Goal: Transaction & Acquisition: Purchase product/service

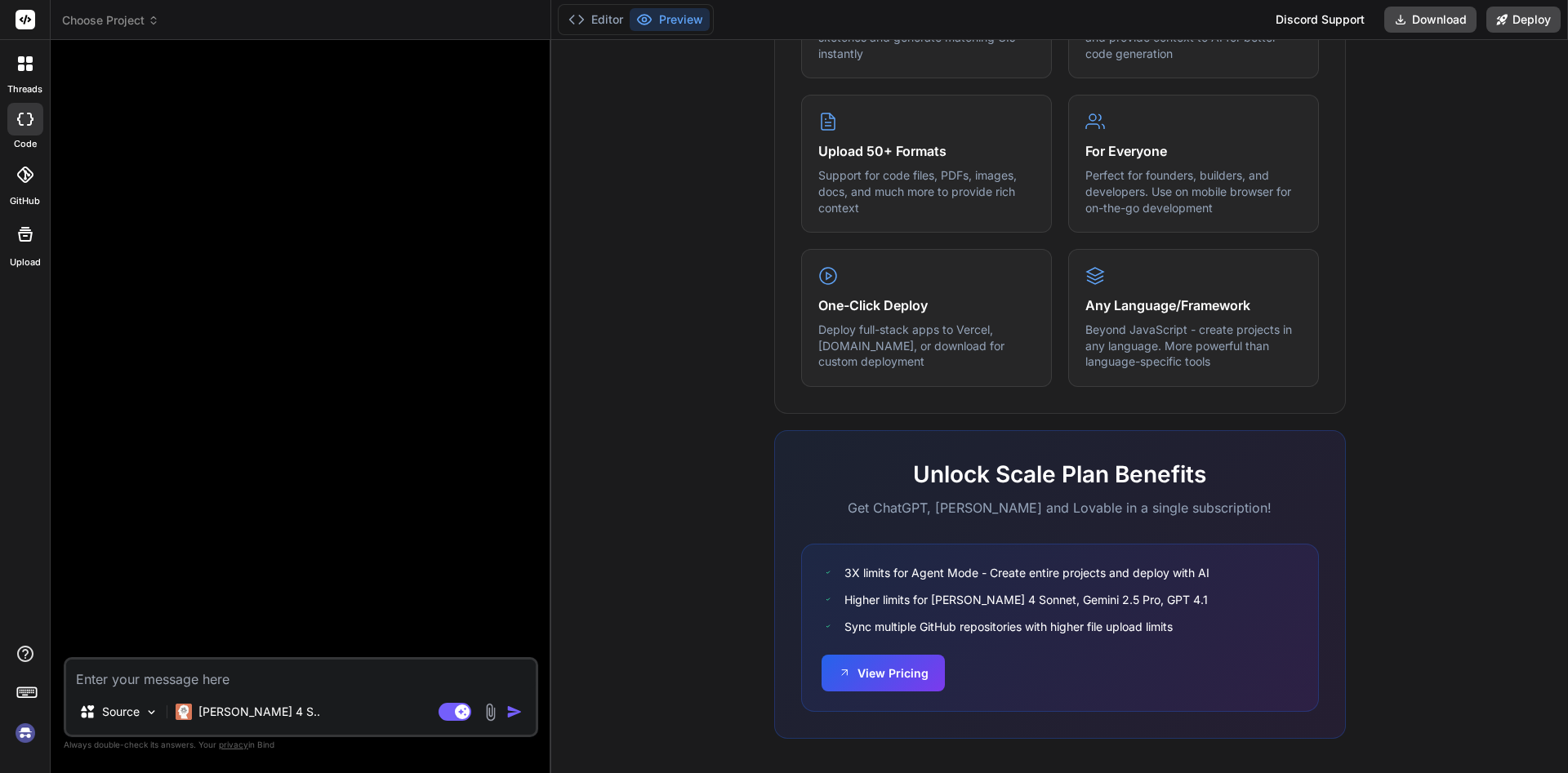
scroll to position [783, 0]
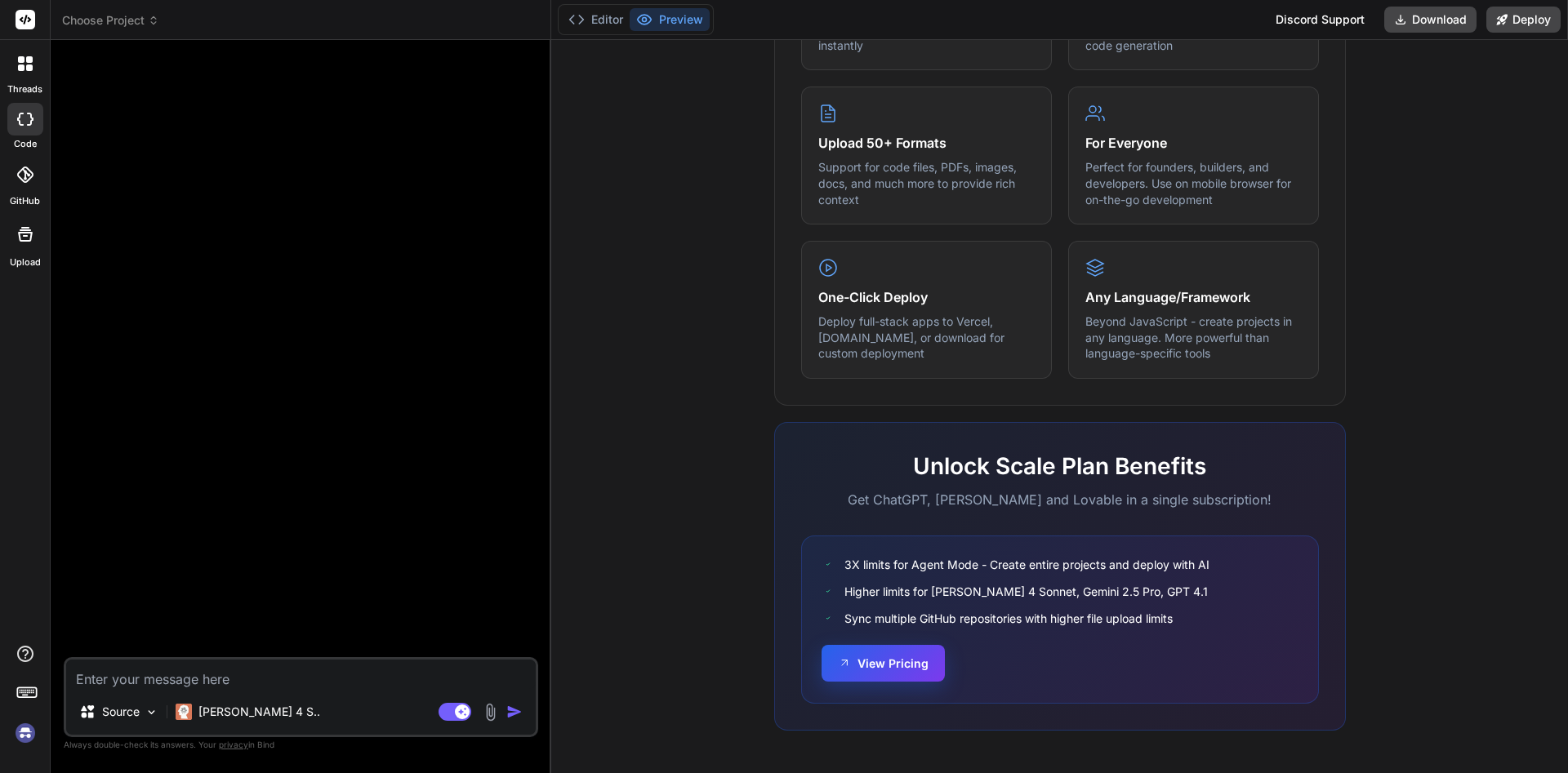
click at [900, 674] on button "View Pricing" at bounding box center [883, 663] width 123 height 37
click at [257, 711] on p "[PERSON_NAME] 4 S.." at bounding box center [259, 711] width 121 height 16
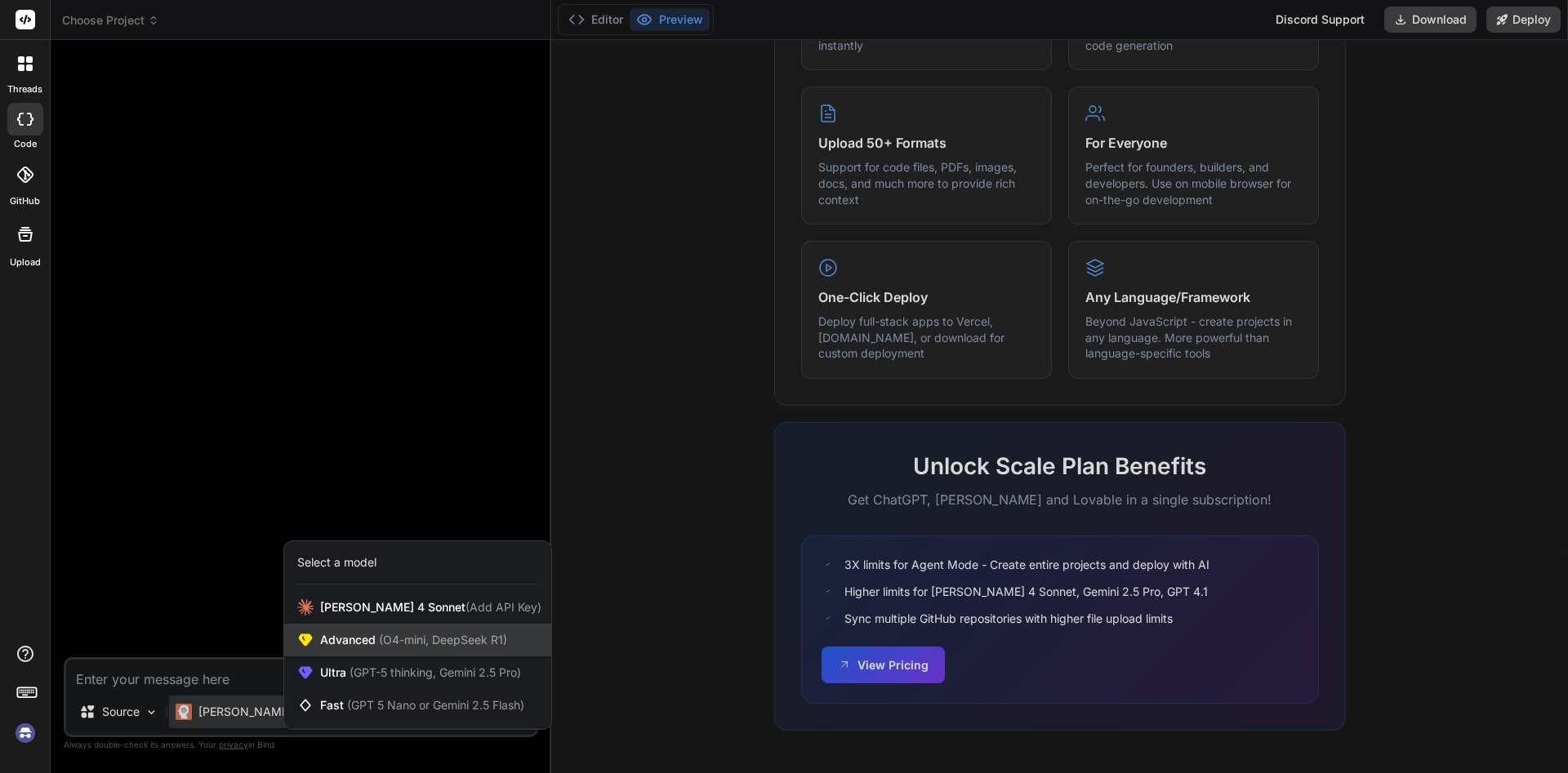
click at [410, 650] on div "Advanced (O4-mini, DeepSeek R1)" at bounding box center [418, 639] width 267 height 32
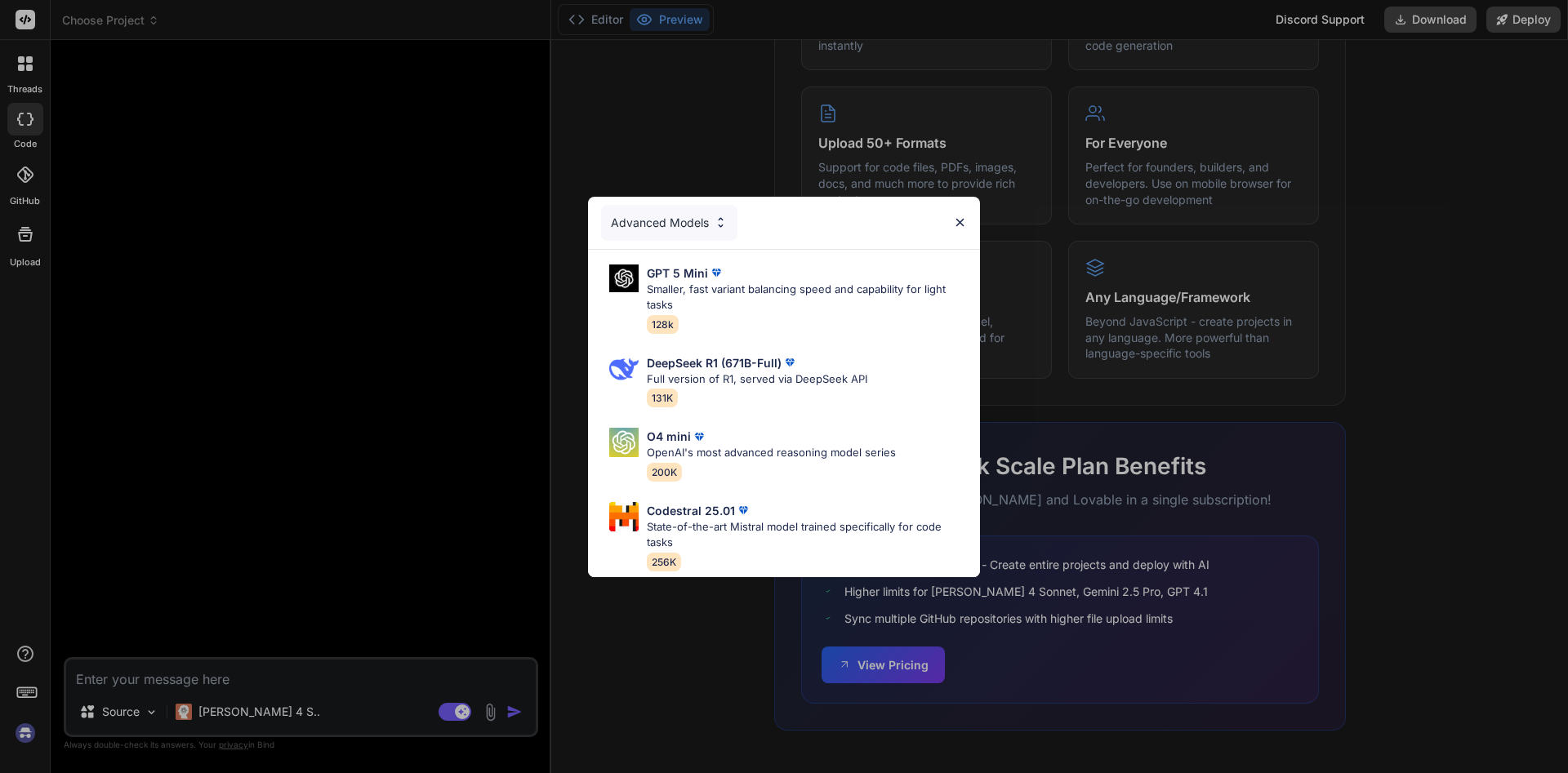
click at [723, 227] on img at bounding box center [720, 223] width 14 height 14
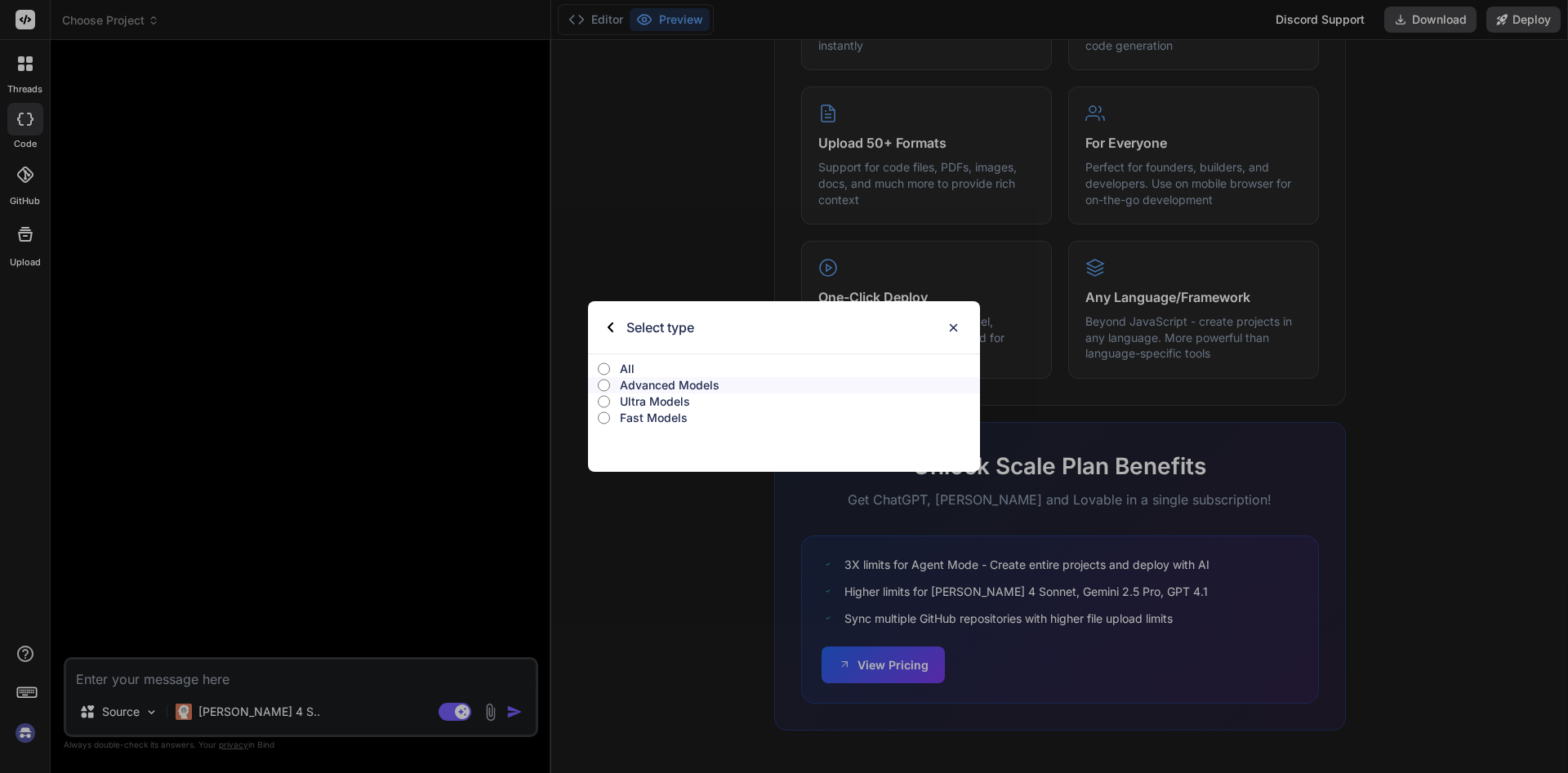
click at [611, 322] on div "Select type" at bounding box center [650, 327] width 86 height 52
click at [608, 332] on img at bounding box center [610, 327] width 6 height 9
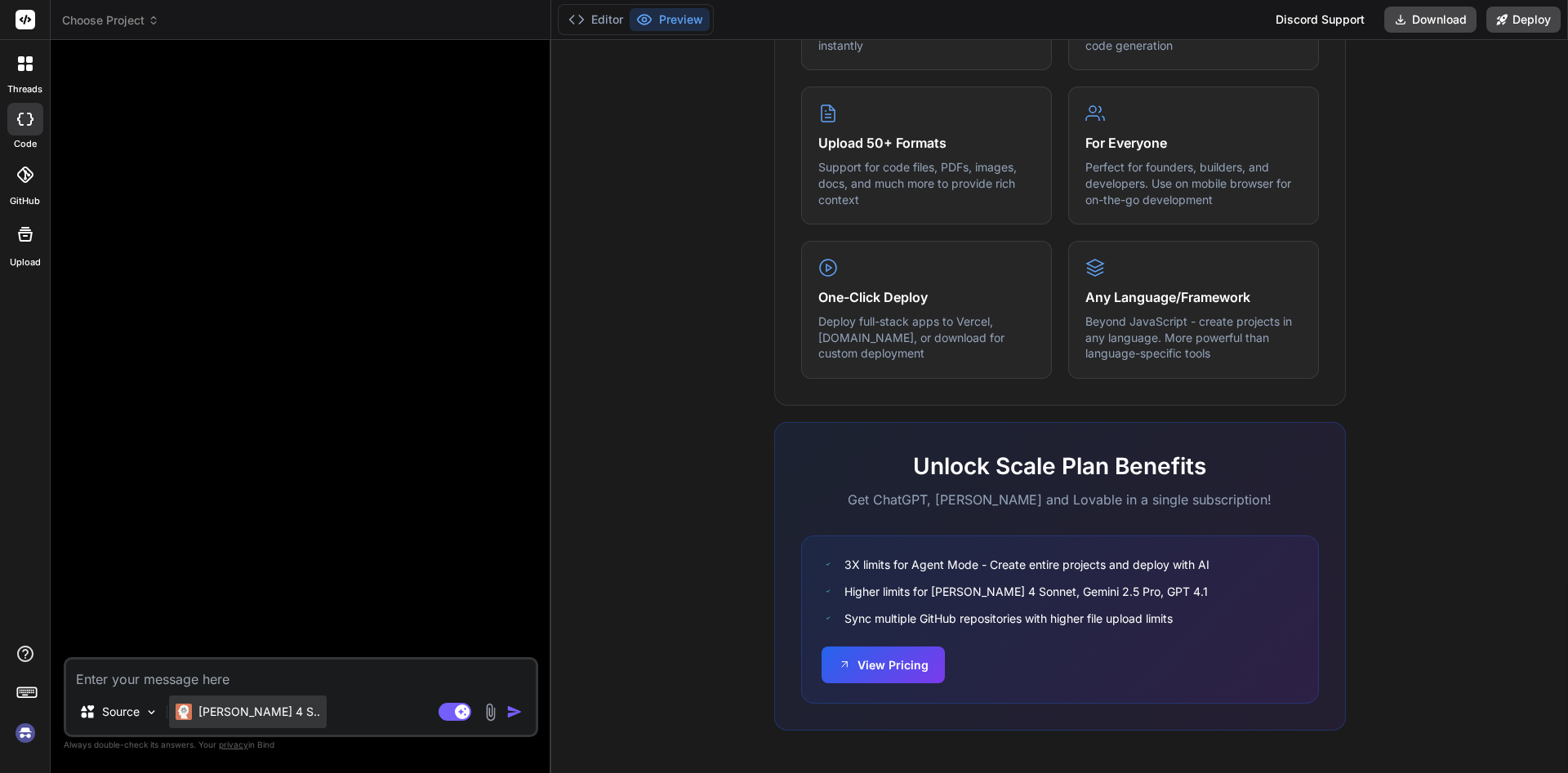
click at [267, 707] on div "[PERSON_NAME] 4 S.." at bounding box center [247, 711] width 157 height 32
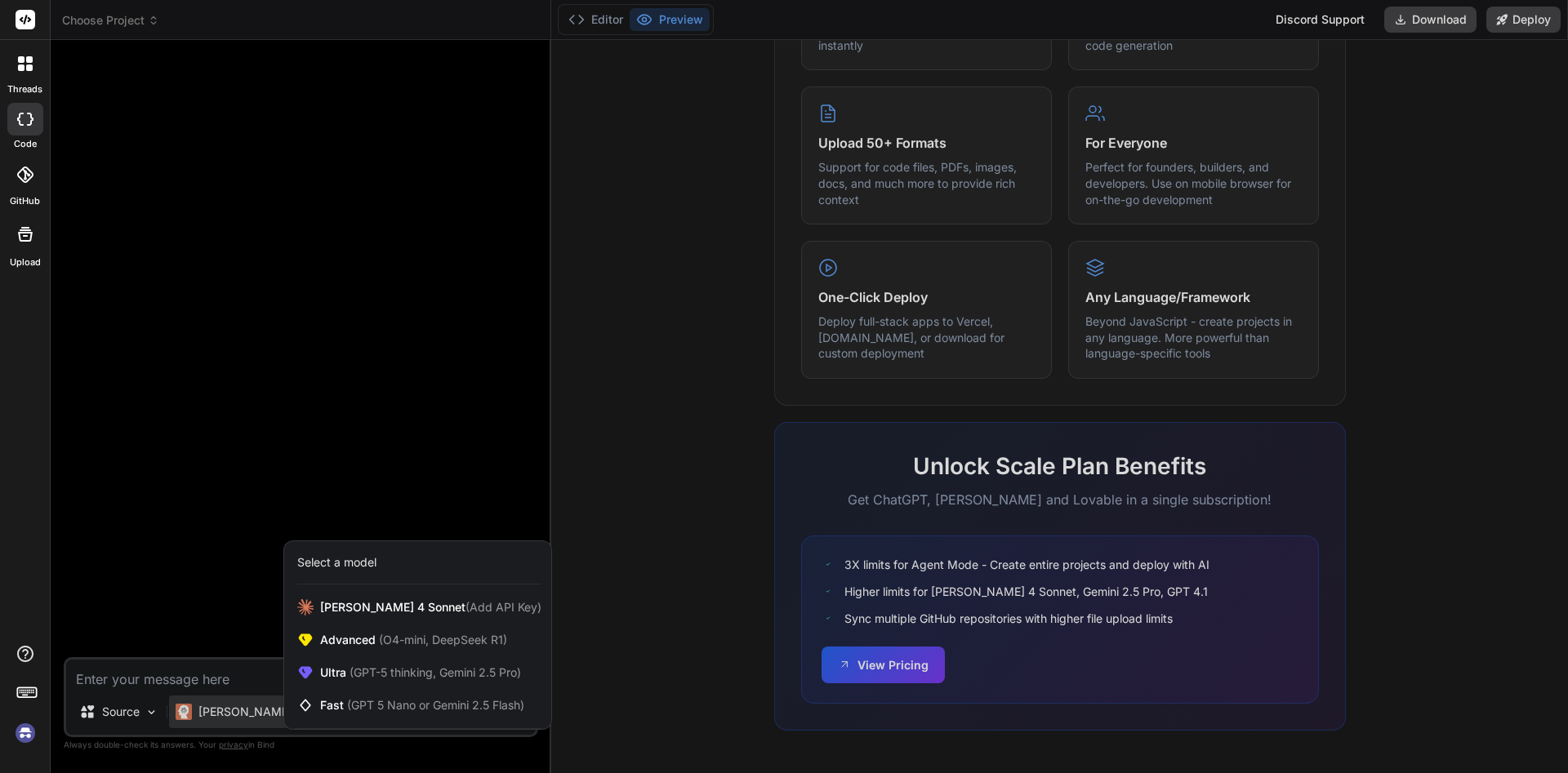
click at [369, 568] on div "Select a model" at bounding box center [337, 562] width 80 height 16
click at [393, 617] on div "[PERSON_NAME] 4 Sonnet (Add API Key)" at bounding box center [418, 607] width 267 height 32
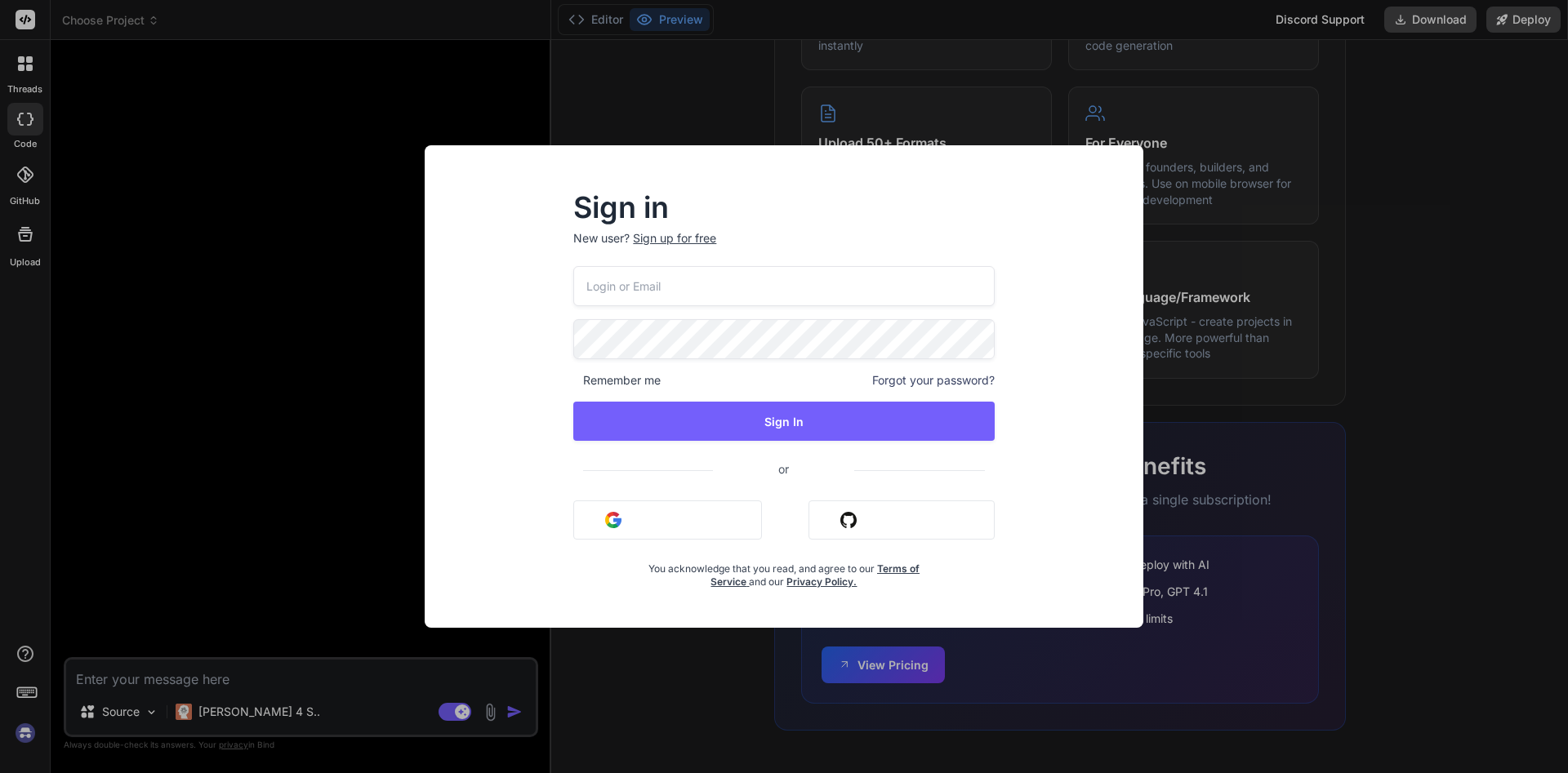
click at [221, 706] on div "Sign in New user? Sign up for free Remember me Forgot your password? Sign In or…" at bounding box center [784, 386] width 1568 height 773
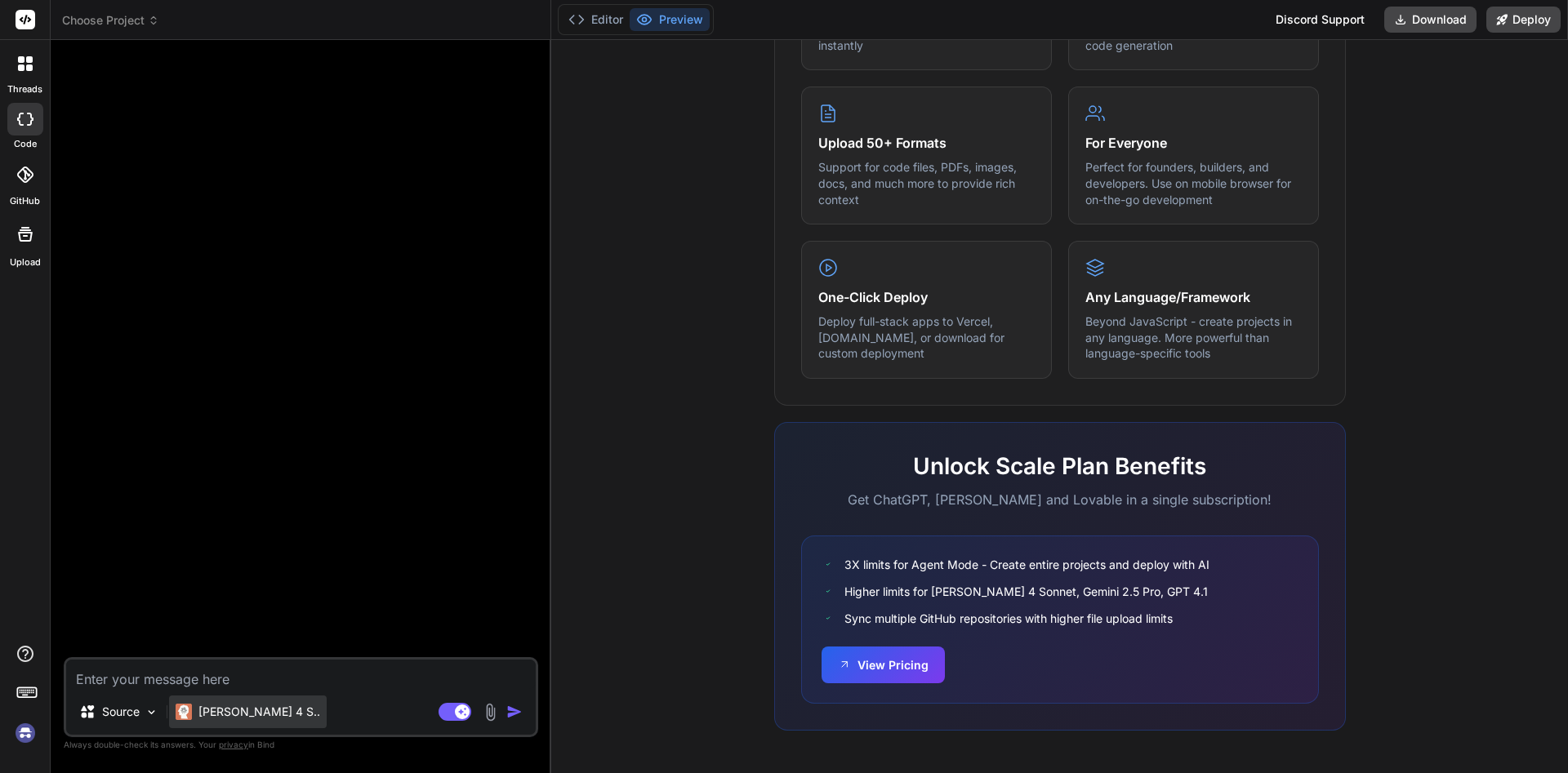
click at [206, 702] on div "[PERSON_NAME] 4 S.." at bounding box center [247, 711] width 157 height 32
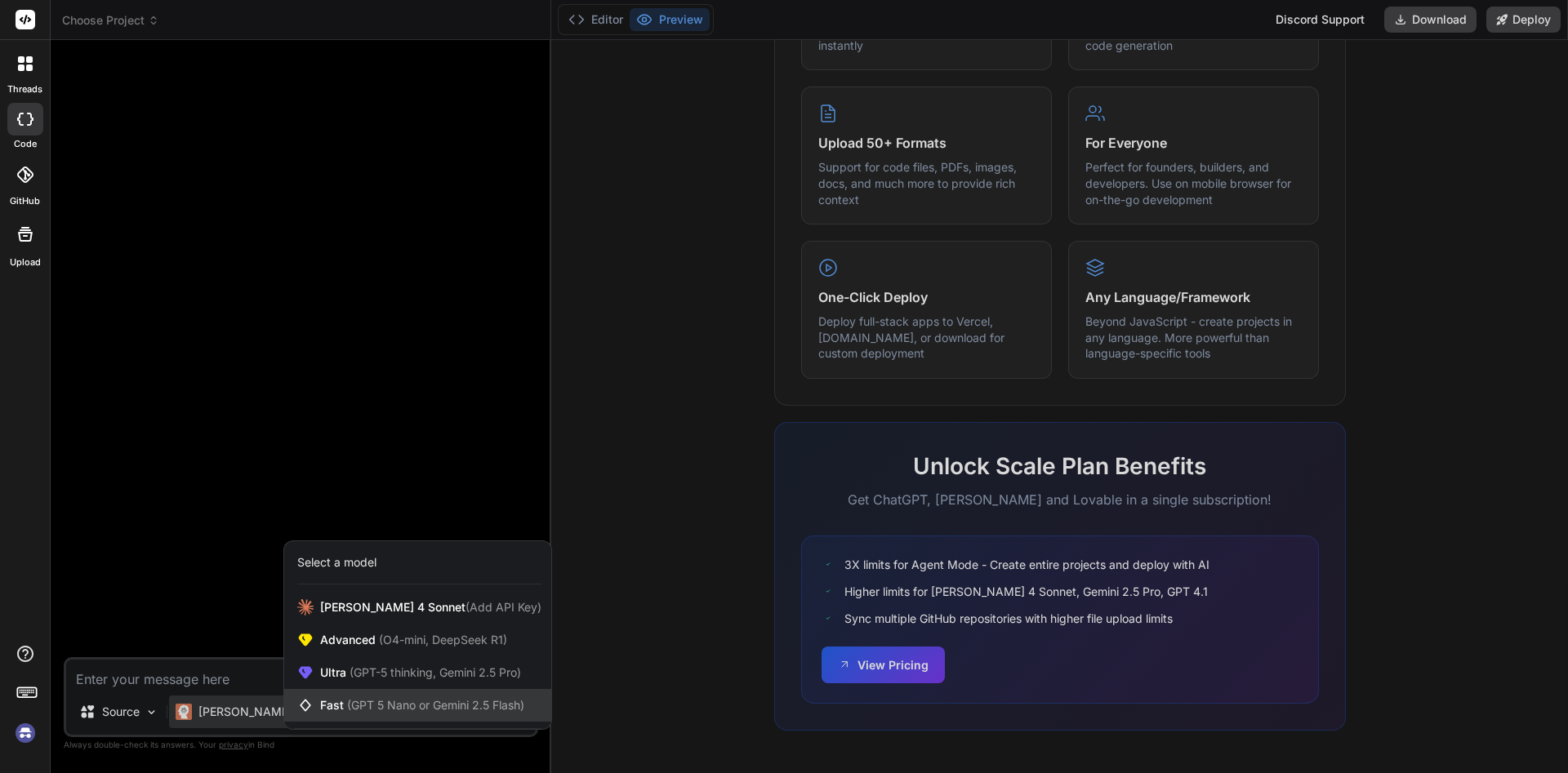
click at [329, 706] on span "Fast (GPT 5 Nano or Gemini 2.5 Flash)" at bounding box center [422, 705] width 204 height 16
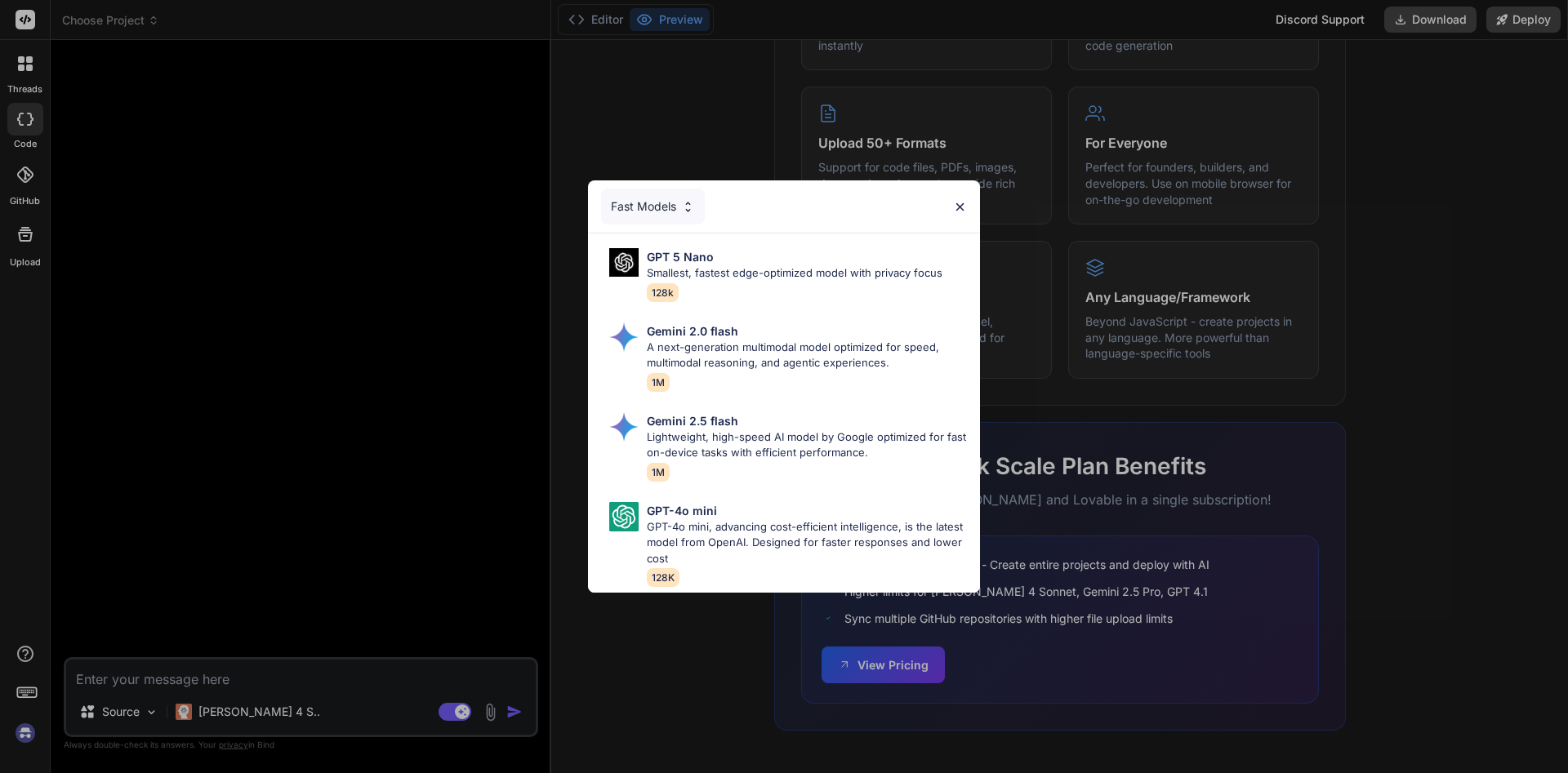
click at [963, 209] on img at bounding box center [960, 207] width 14 height 14
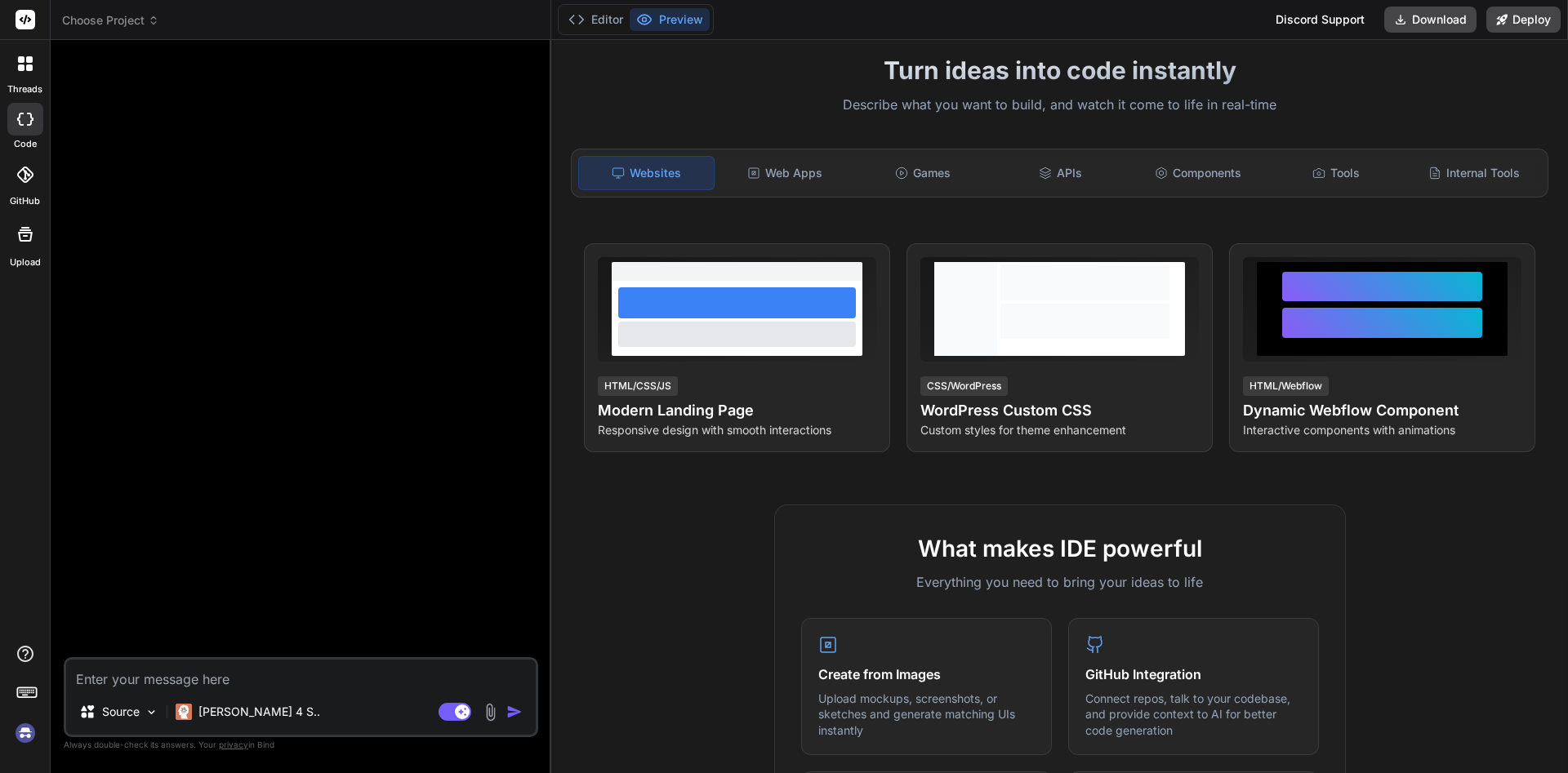
scroll to position [0, 0]
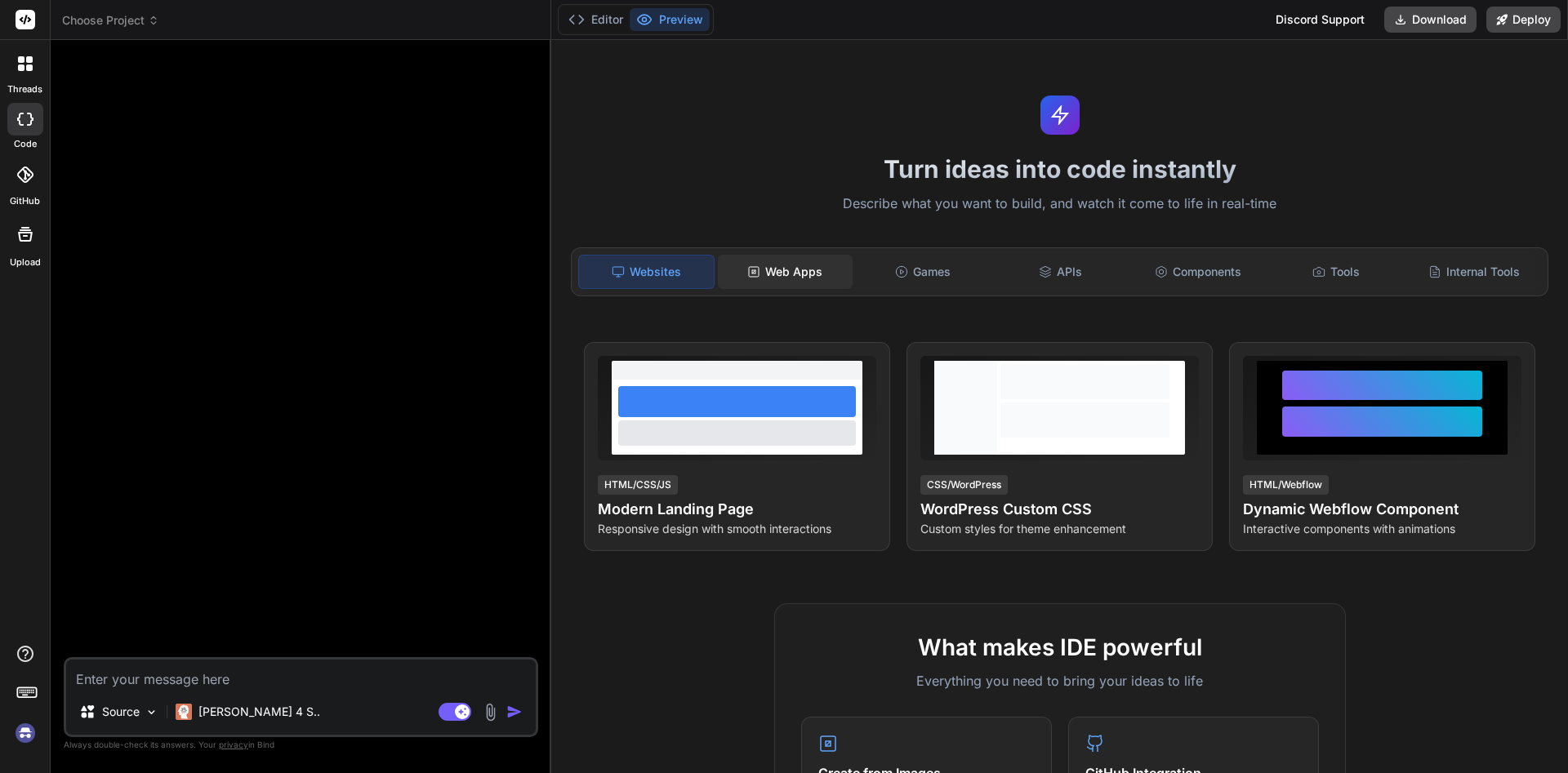
click at [810, 286] on div "Web Apps" at bounding box center [785, 272] width 135 height 34
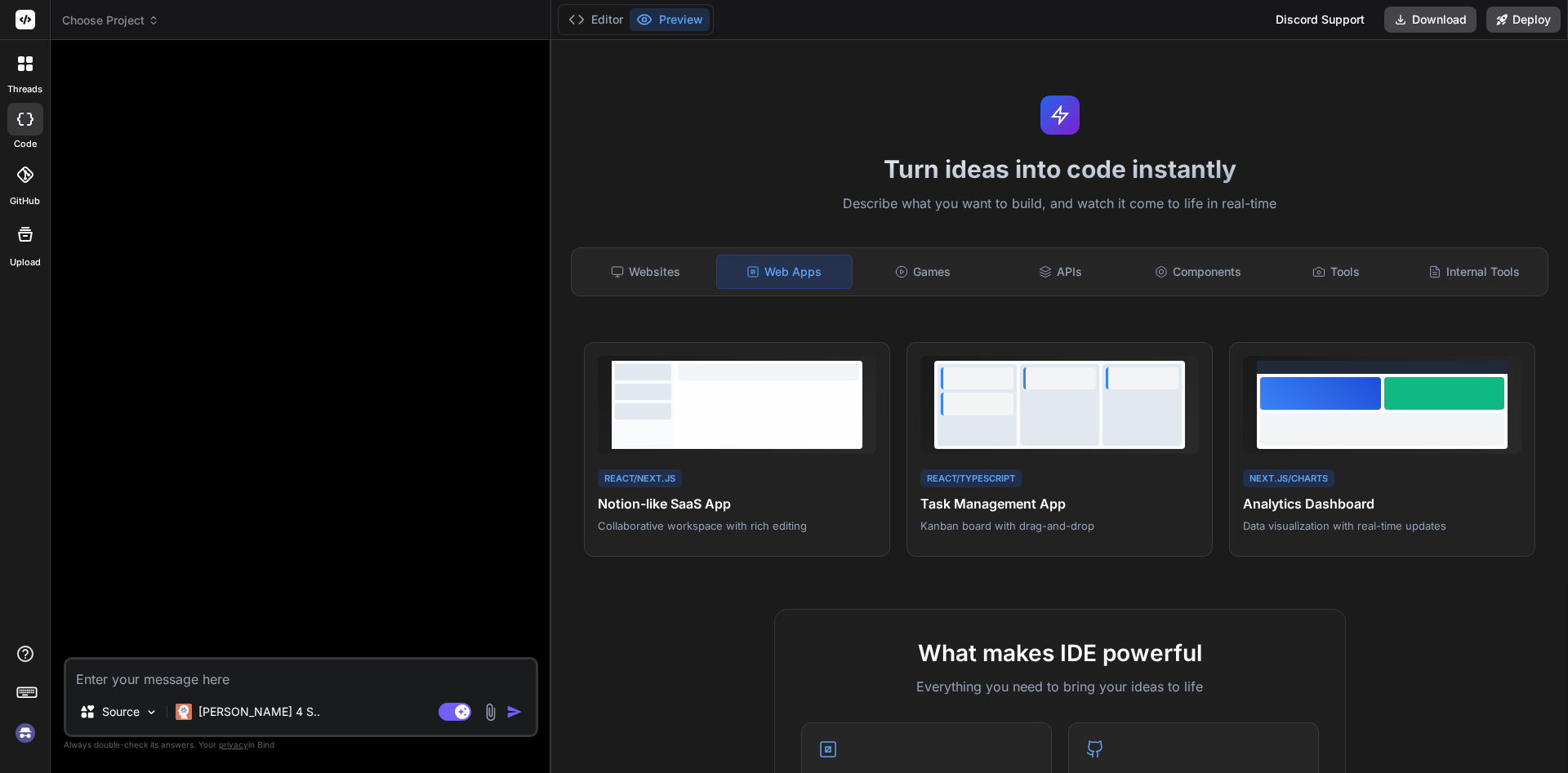
click at [940, 291] on div "Websites Web Apps Games APIs Components Tools Internal Tools" at bounding box center [1059, 272] width 978 height 49
click at [954, 280] on div "Games" at bounding box center [923, 272] width 135 height 34
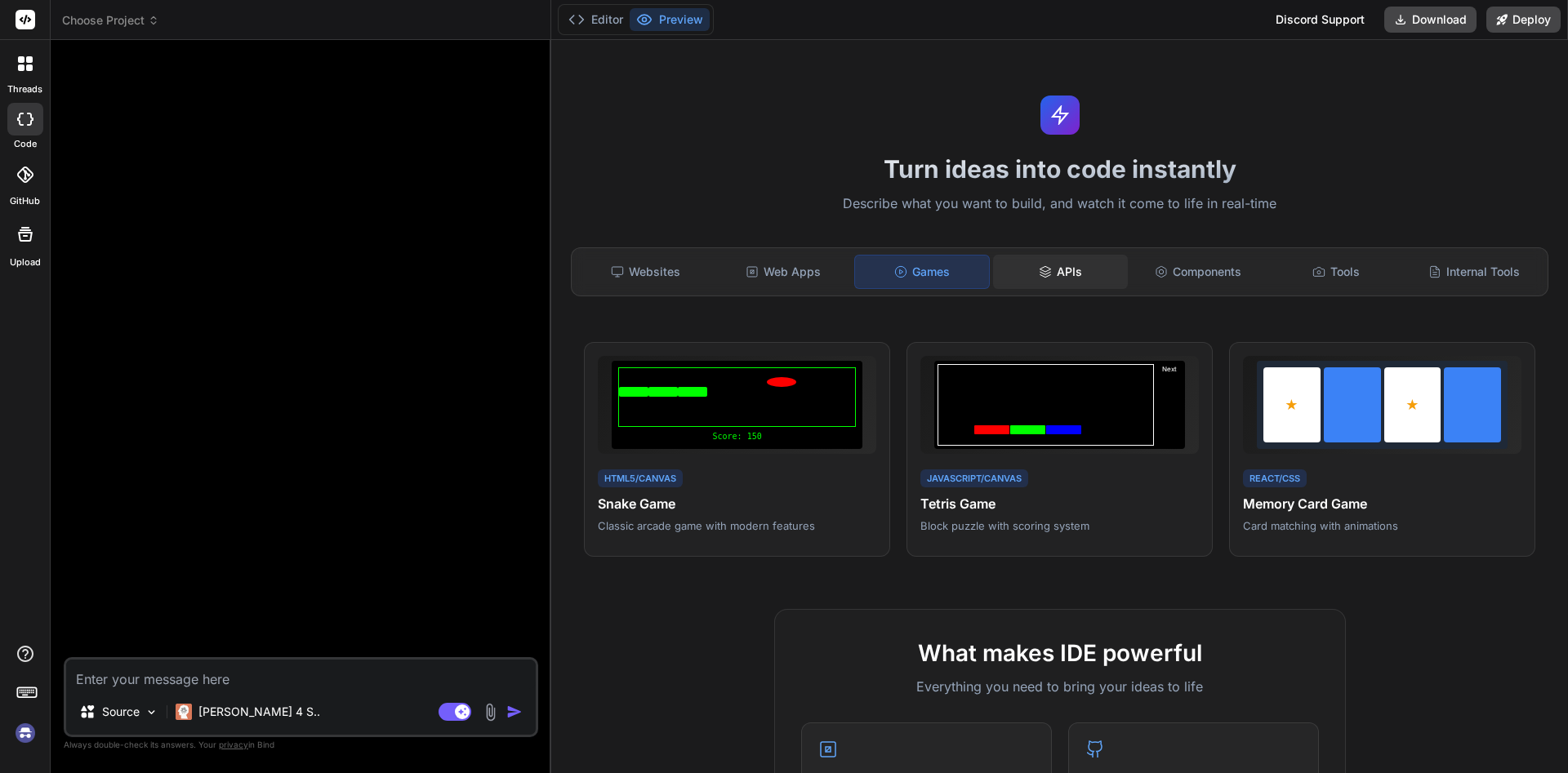
click at [1060, 282] on div "APIs" at bounding box center [1060, 272] width 135 height 34
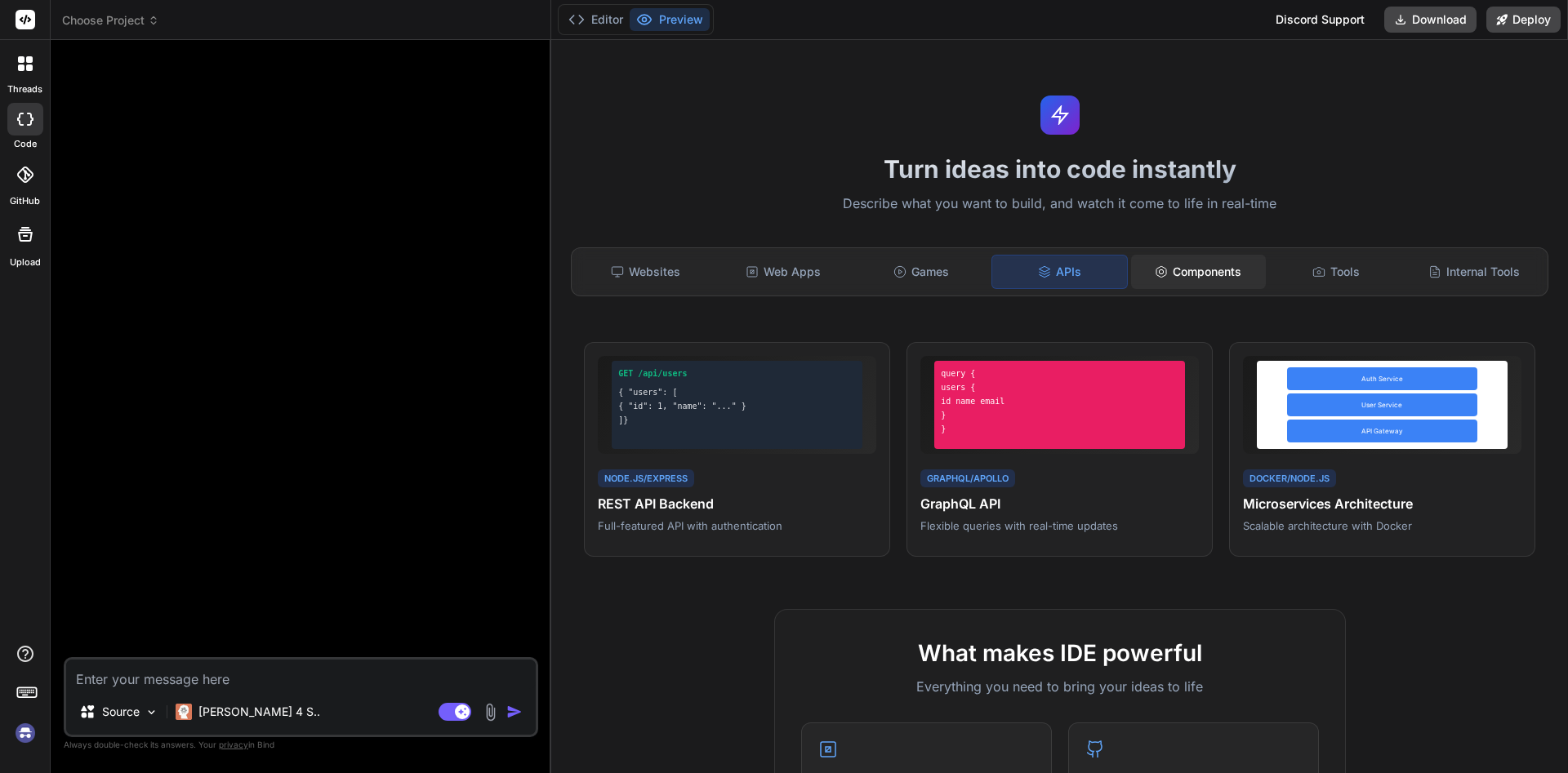
click at [1205, 273] on div "Components" at bounding box center [1199, 272] width 135 height 34
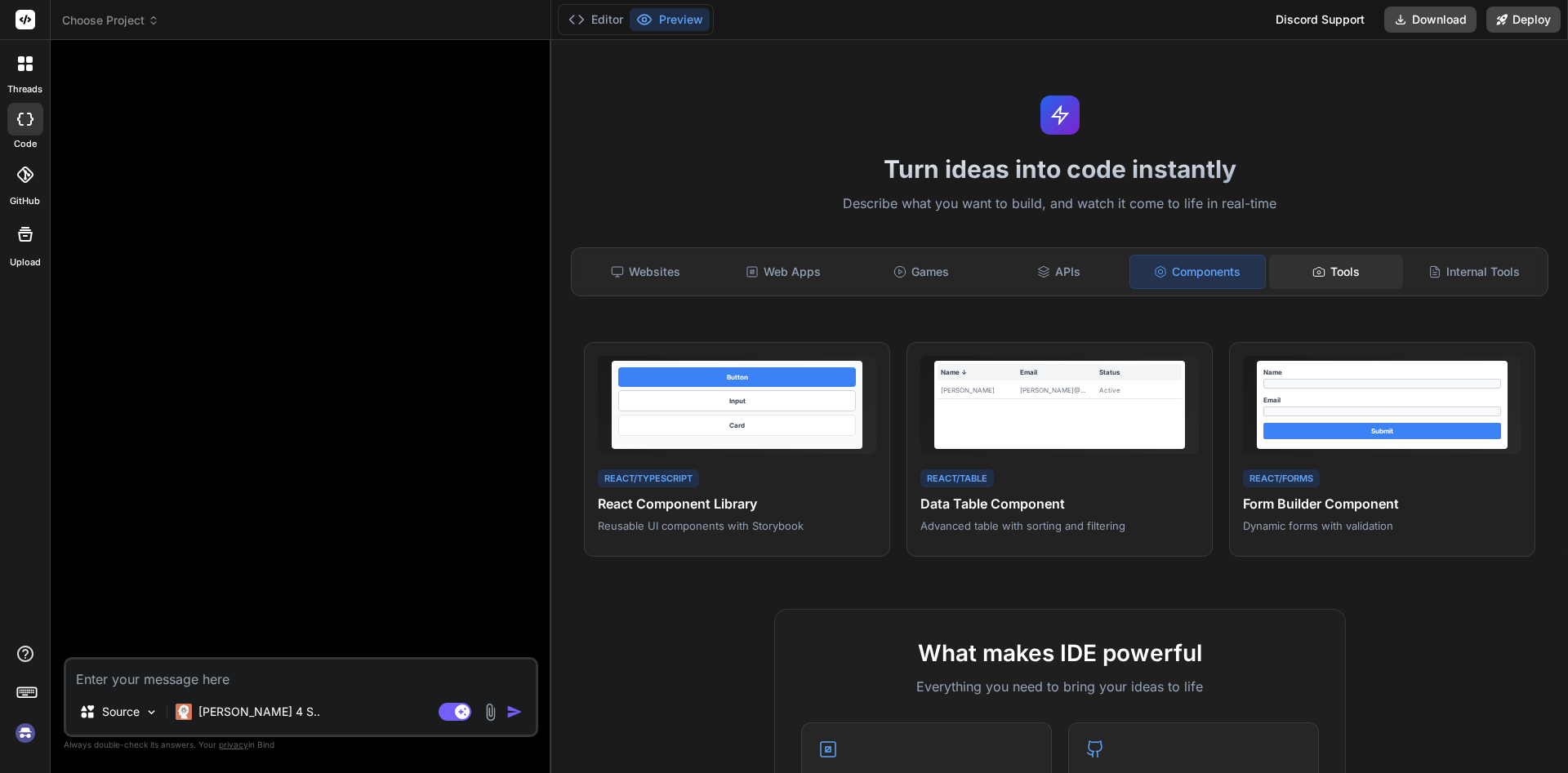
click at [1315, 265] on icon at bounding box center [1319, 272] width 13 height 13
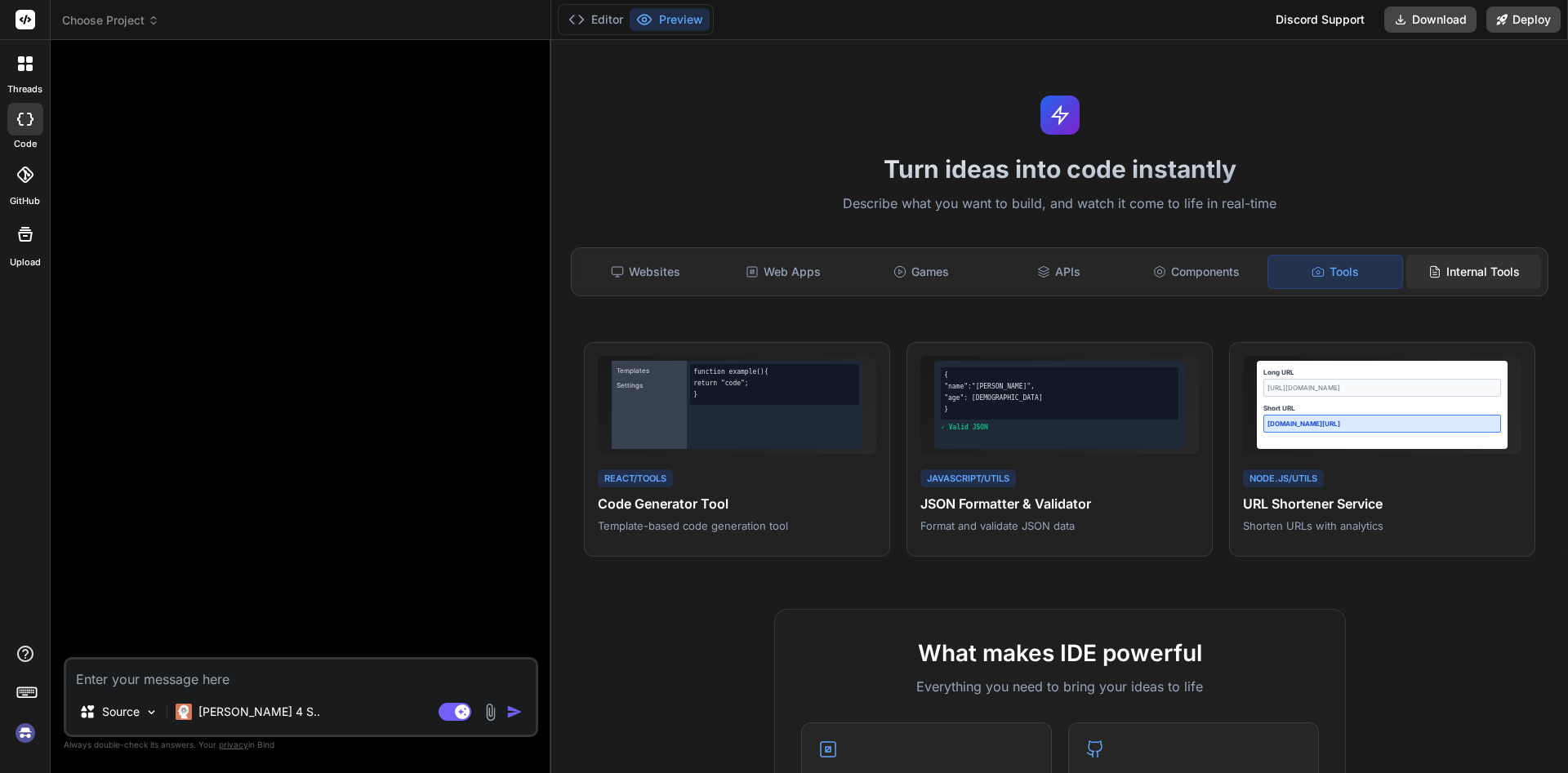
click at [1451, 265] on div "Internal Tools" at bounding box center [1473, 272] width 135 height 34
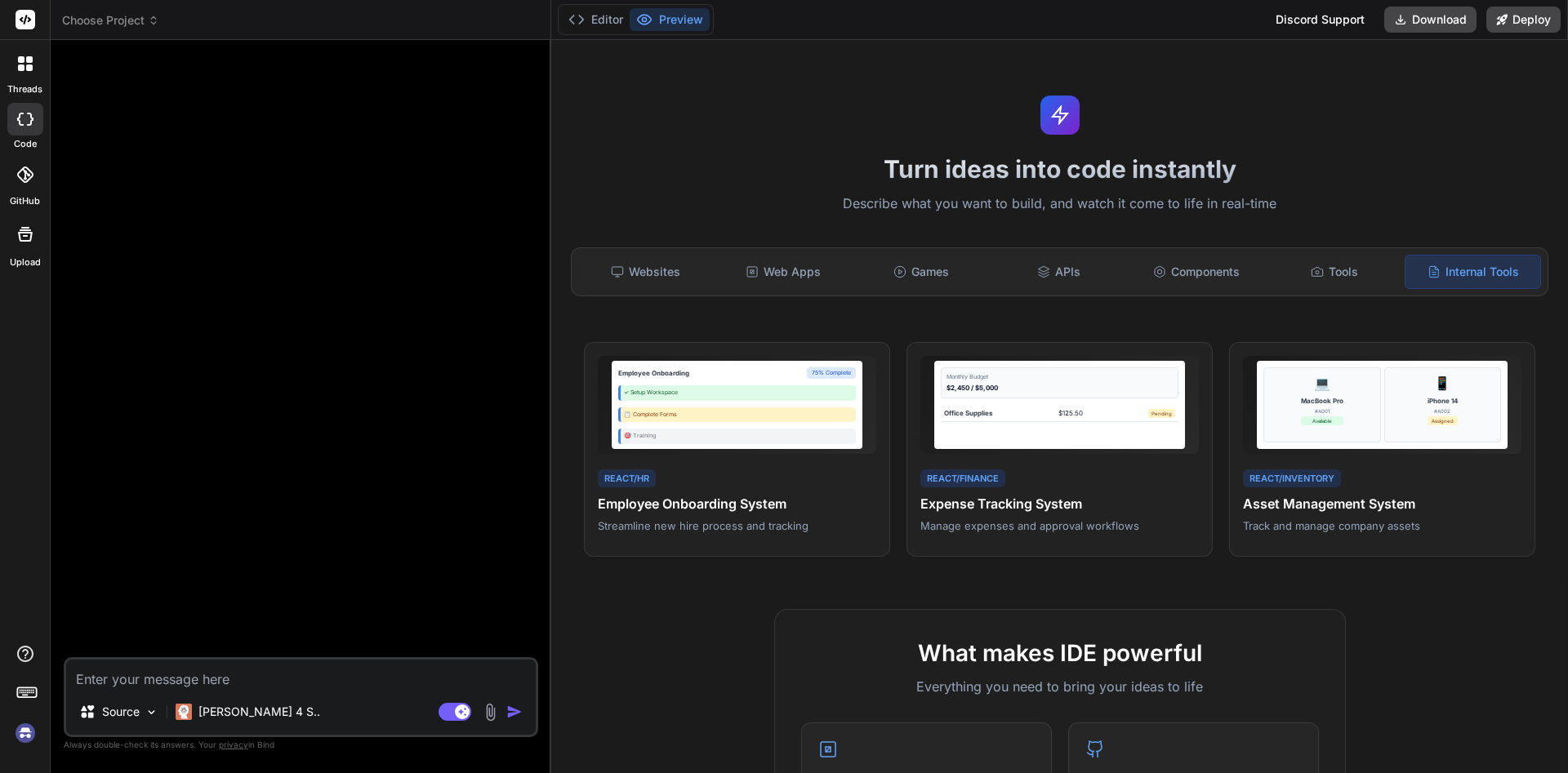
click at [30, 181] on icon at bounding box center [25, 174] width 16 height 16
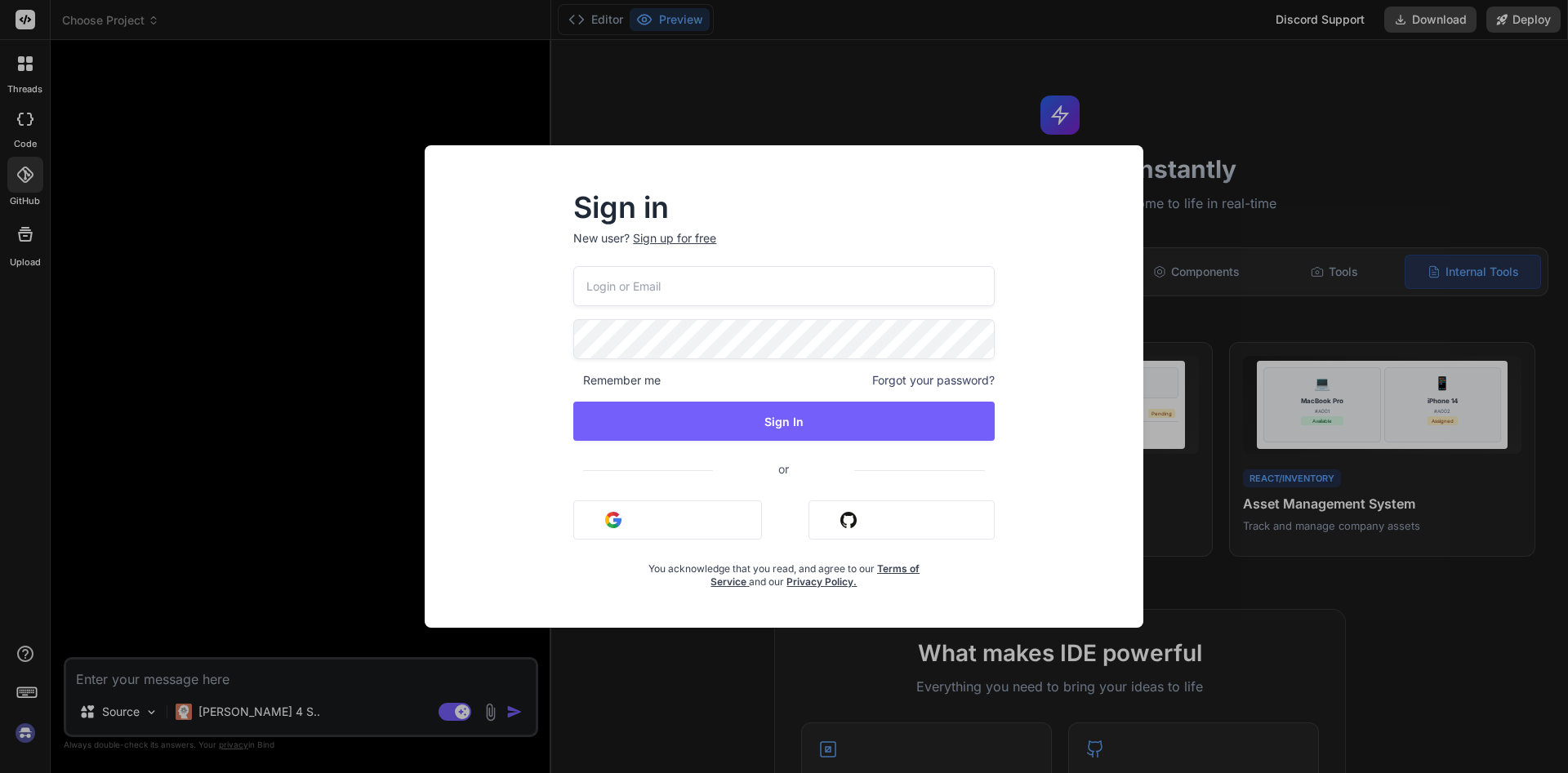
click at [1173, 182] on div "Sign in New user? Sign up for free Remember me Forgot your password? Sign In or…" at bounding box center [784, 386] width 784 height 482
click at [1137, 180] on div "Sign in New user? Sign up for free Remember me Forgot your password? Sign In or…" at bounding box center [784, 386] width 718 height 482
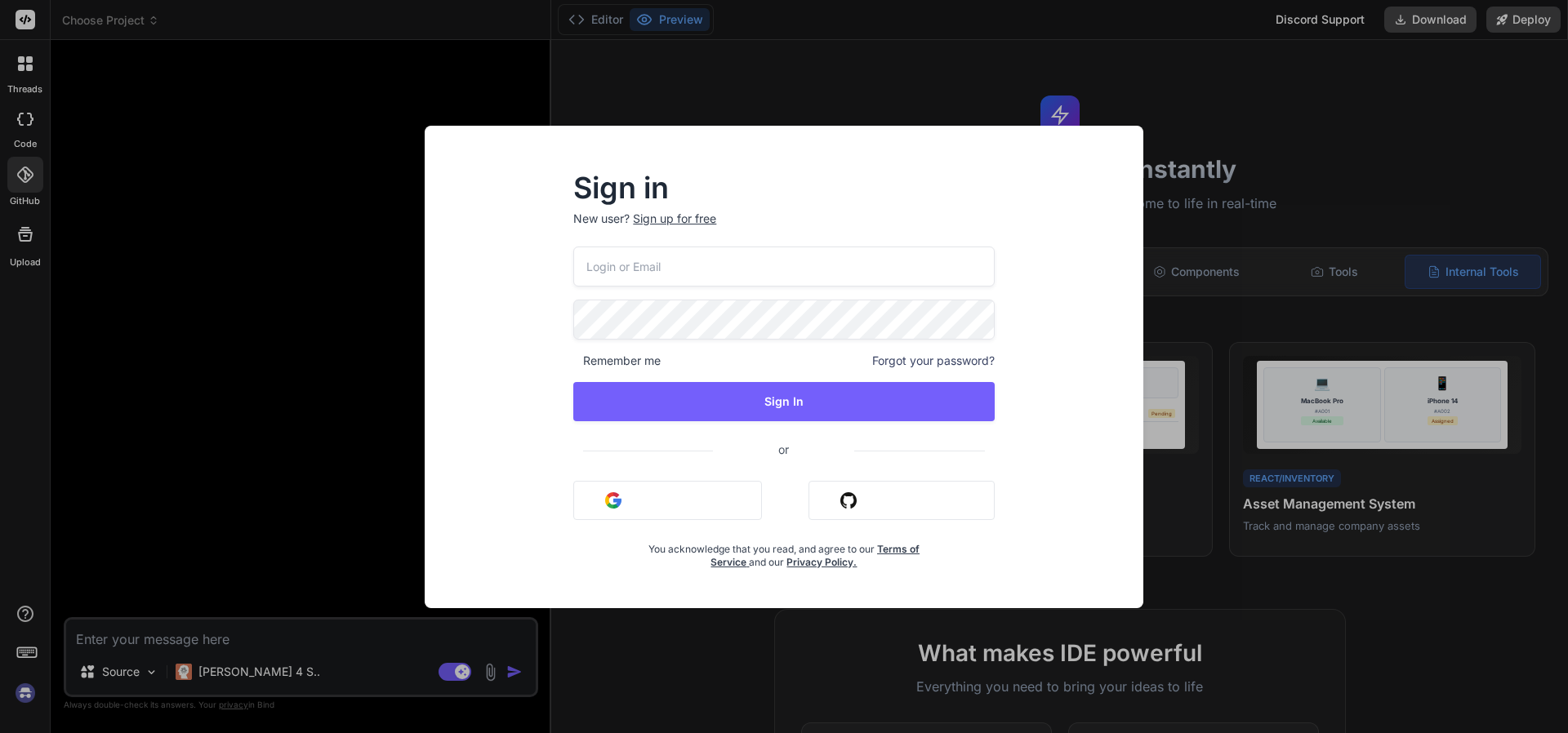
type textarea "x"
